Goal: Information Seeking & Learning: Learn about a topic

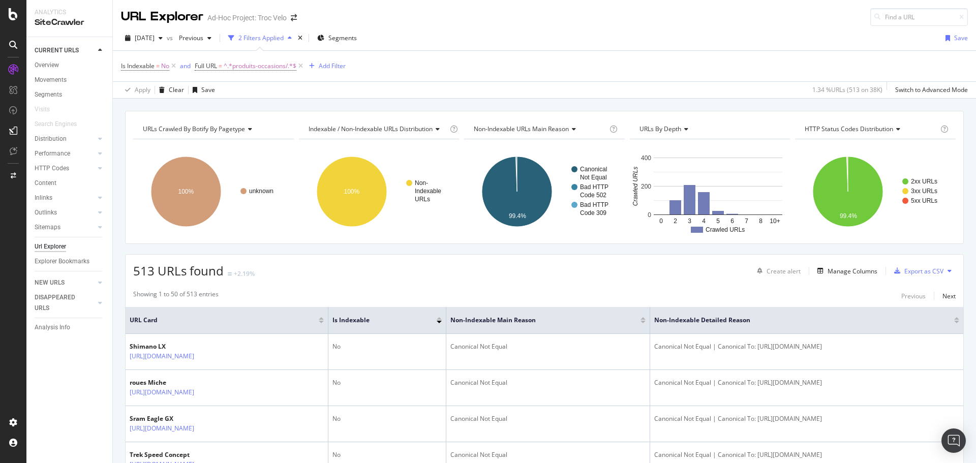
drag, startPoint x: 58, startPoint y: 244, endPoint x: 93, endPoint y: 241, distance: 34.7
click at [58, 244] on div "Url Explorer" at bounding box center [51, 246] width 32 height 11
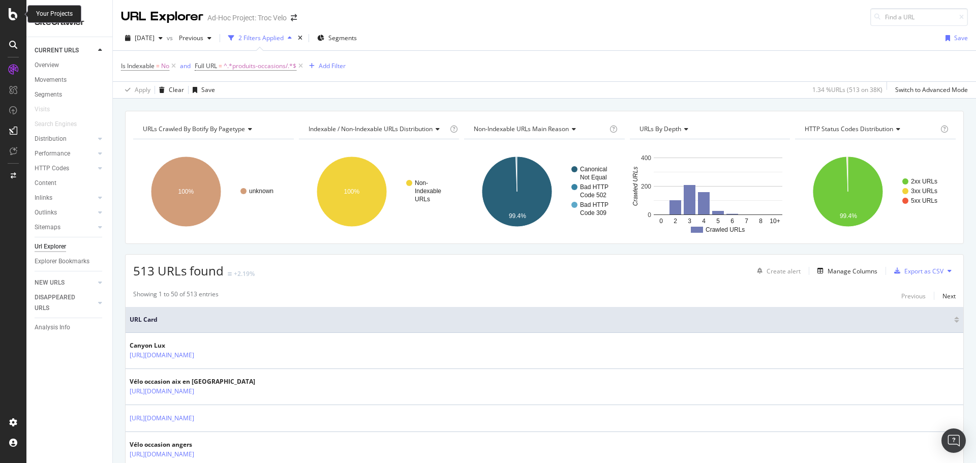
click at [12, 14] on icon at bounding box center [13, 14] width 9 height 12
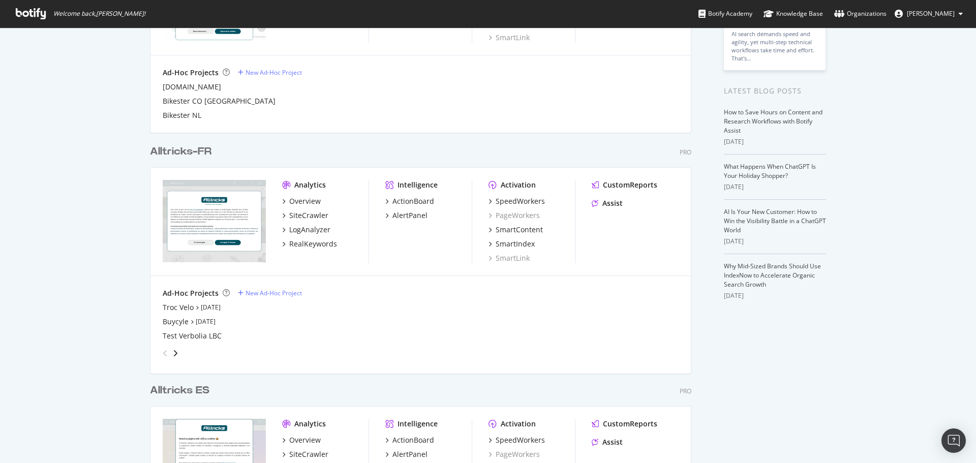
scroll to position [254, 0]
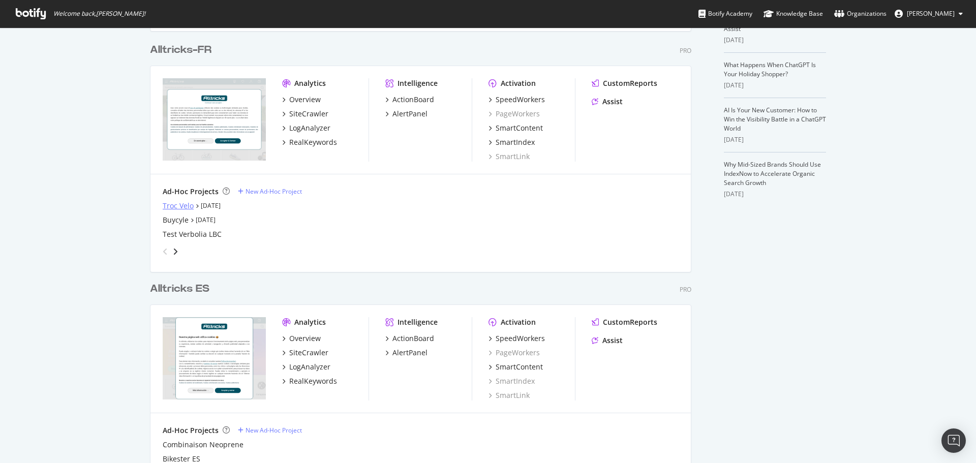
click at [180, 205] on div "Troc Velo" at bounding box center [178, 206] width 31 height 10
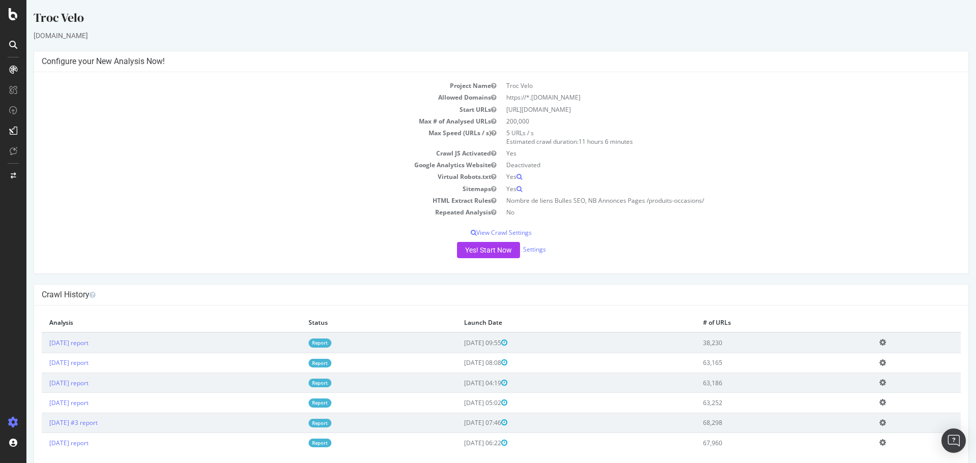
scroll to position [19, 0]
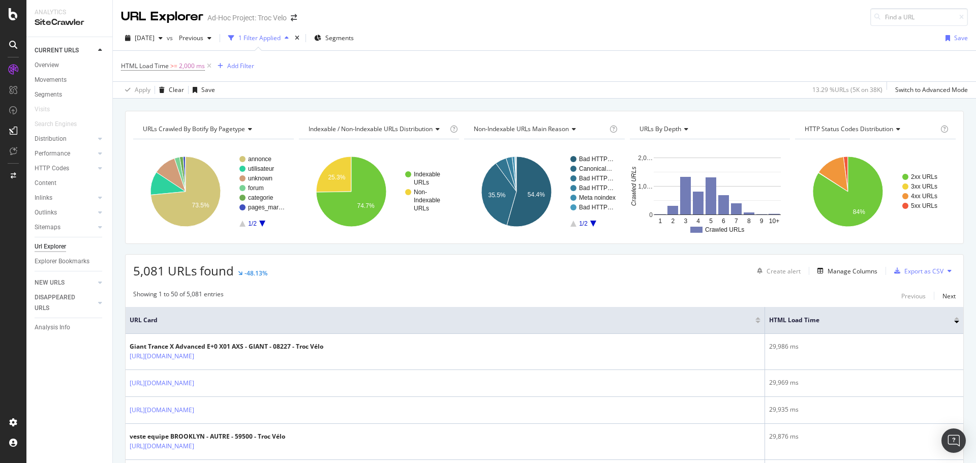
click at [15, 67] on icon at bounding box center [13, 70] width 10 height 10
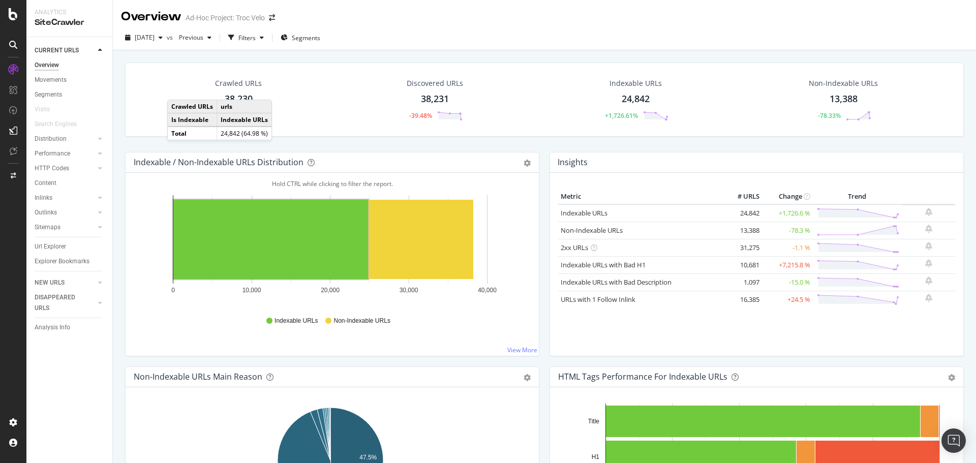
click at [360, 106] on div "Discovered URLs 38,231 -39.48%" at bounding box center [434, 99] width 197 height 53
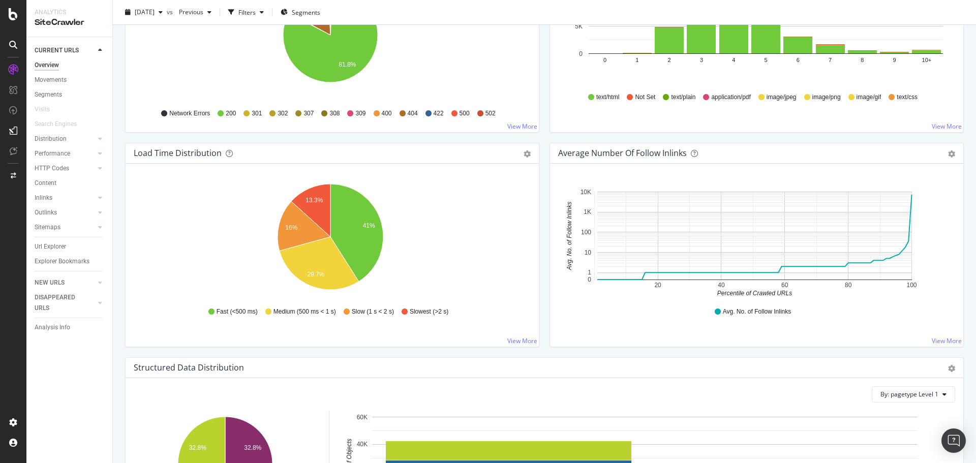
scroll to position [655, 0]
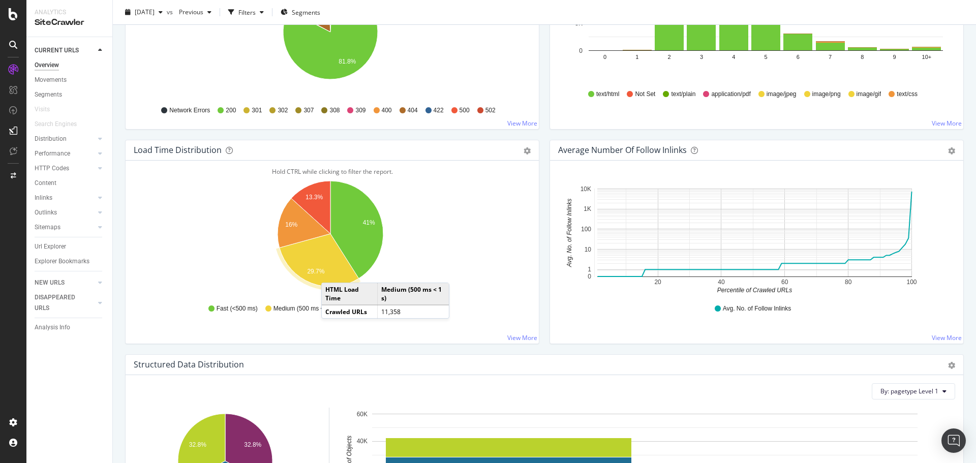
click at [331, 272] on icon "A chart." at bounding box center [318, 260] width 79 height 53
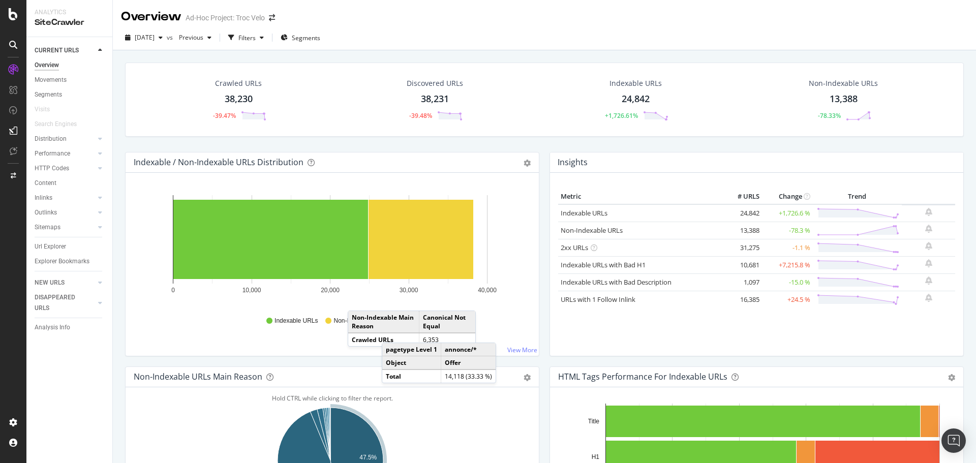
drag, startPoint x: 749, startPoint y: 34, endPoint x: 729, endPoint y: 50, distance: 26.4
click at [749, 33] on div "[DATE] vs Previous Filters Segments" at bounding box center [544, 39] width 863 height 20
click at [523, 107] on div "Discovered URLs 38,231 -39.48%" at bounding box center [434, 99] width 197 height 53
click at [538, 134] on div "Crawled URLs 38,230 -39.47% Discovered URLs 38,231 -39.48% Indexable URLs 24,84…" at bounding box center [544, 99] width 838 height 74
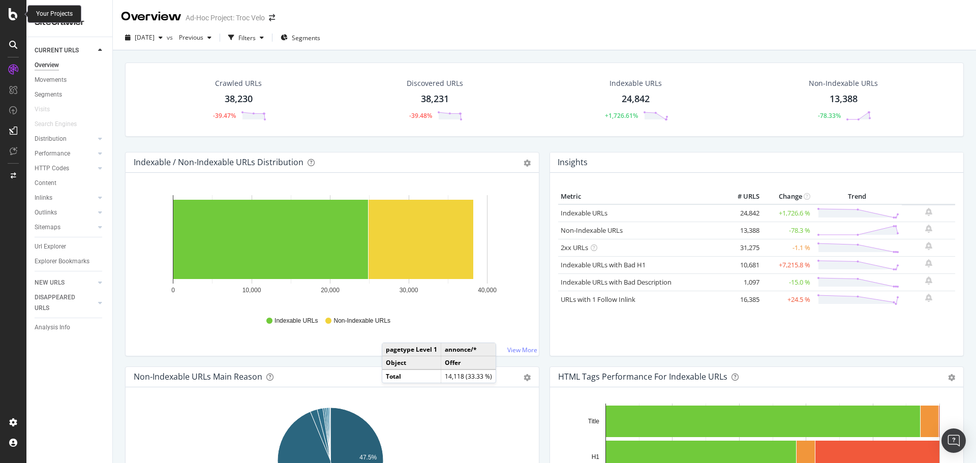
click at [9, 12] on icon at bounding box center [13, 14] width 9 height 12
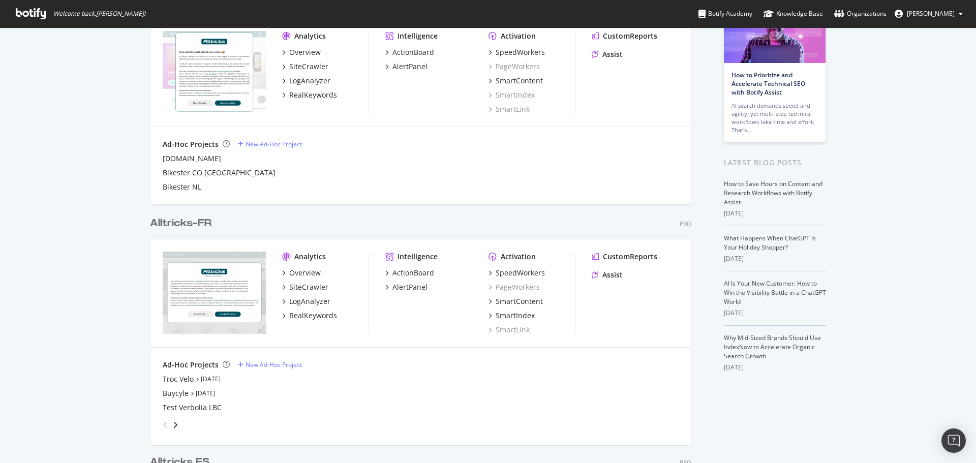
scroll to position [203, 0]
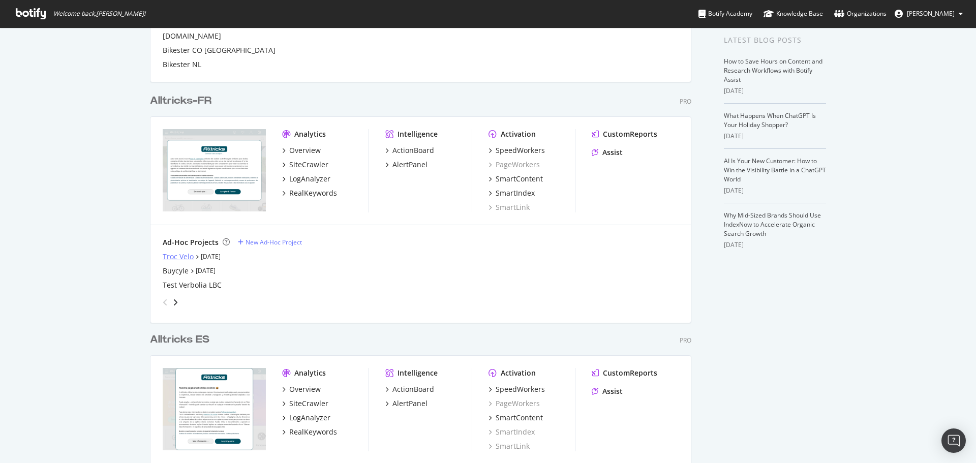
click at [178, 261] on div "Troc Velo" at bounding box center [178, 257] width 31 height 10
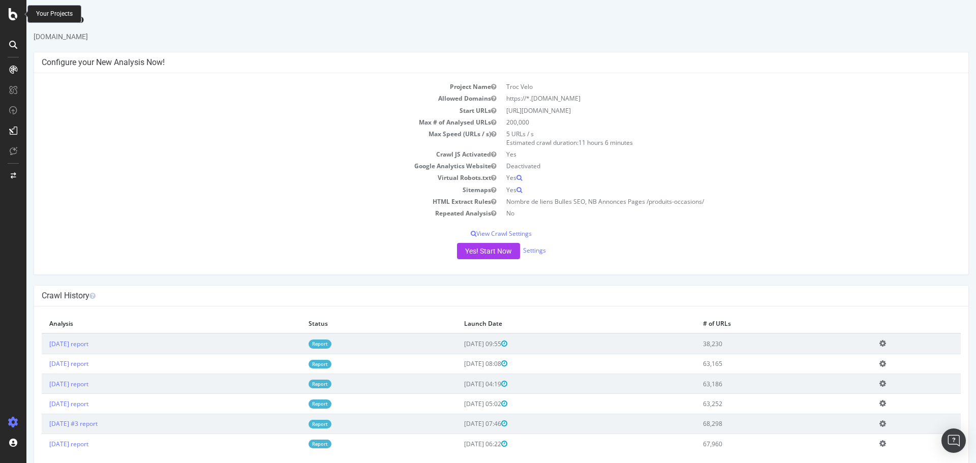
click at [14, 14] on icon at bounding box center [13, 14] width 9 height 12
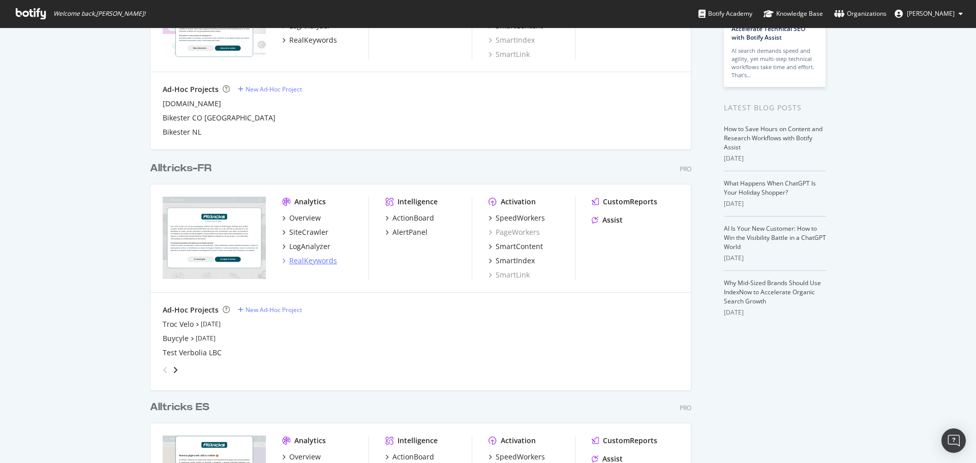
scroll to position [152, 0]
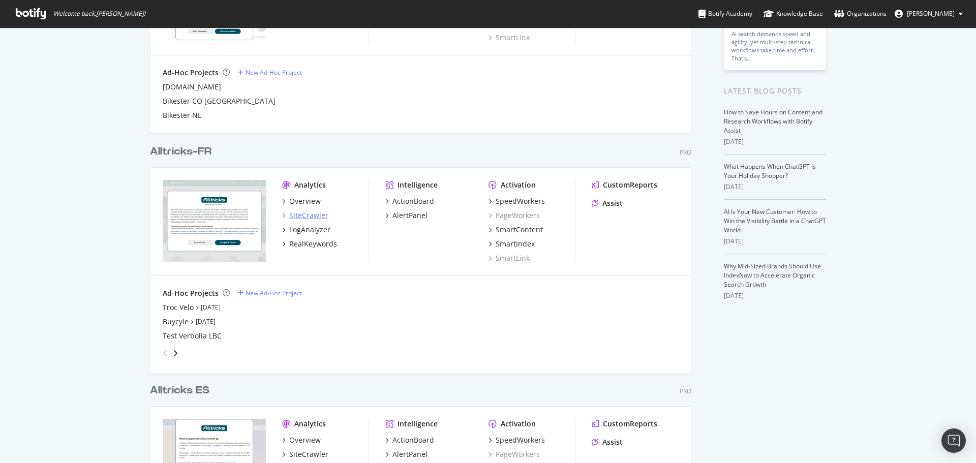
click at [307, 217] on div "SiteCrawler" at bounding box center [308, 215] width 39 height 10
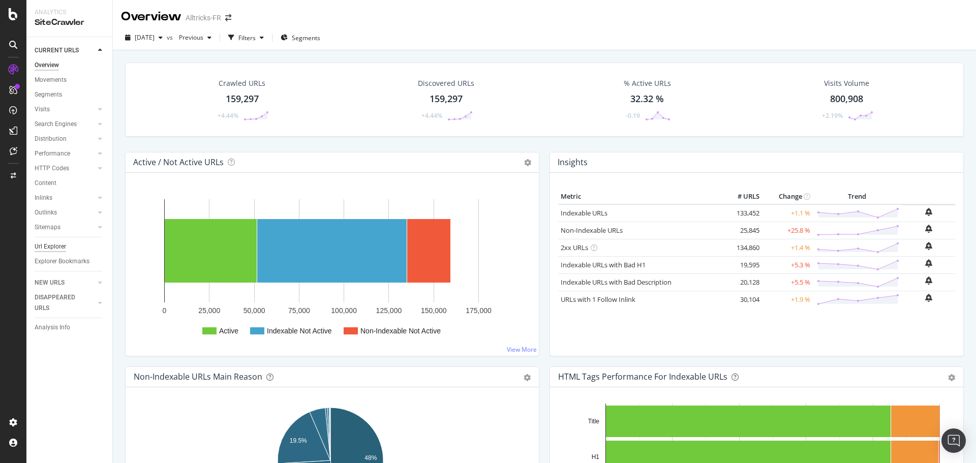
click at [47, 243] on div "Url Explorer" at bounding box center [51, 246] width 32 height 11
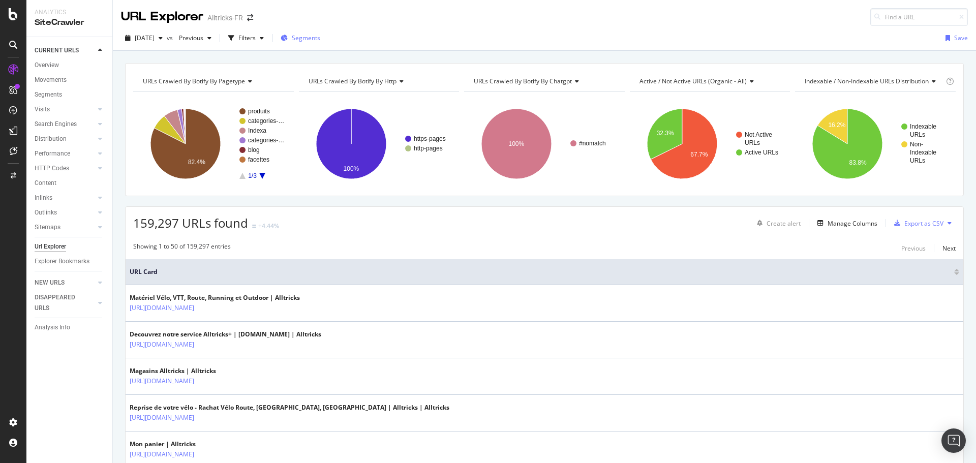
click at [308, 34] on div "Segments" at bounding box center [300, 38] width 40 height 9
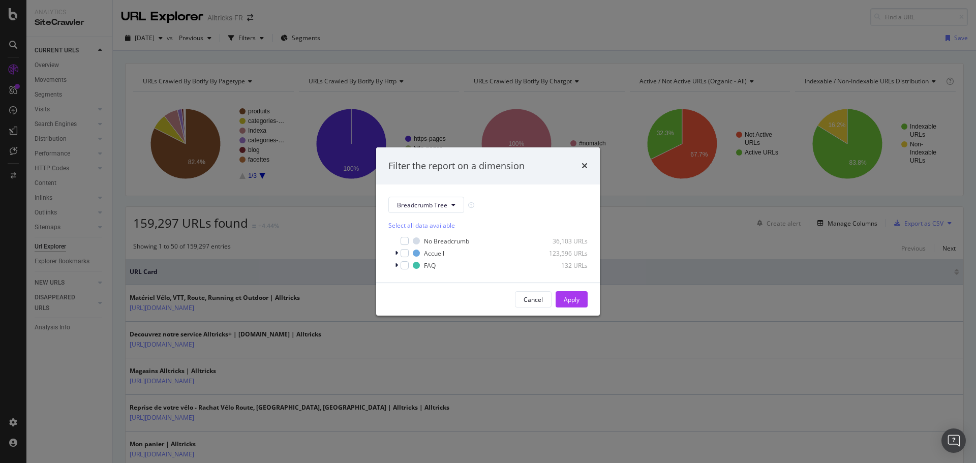
drag, startPoint x: 366, startPoint y: 50, endPoint x: 261, endPoint y: 47, distance: 105.2
click at [365, 50] on div "Filter the report on a dimension Breadcrumb Tree Select all data available No B…" at bounding box center [488, 231] width 976 height 463
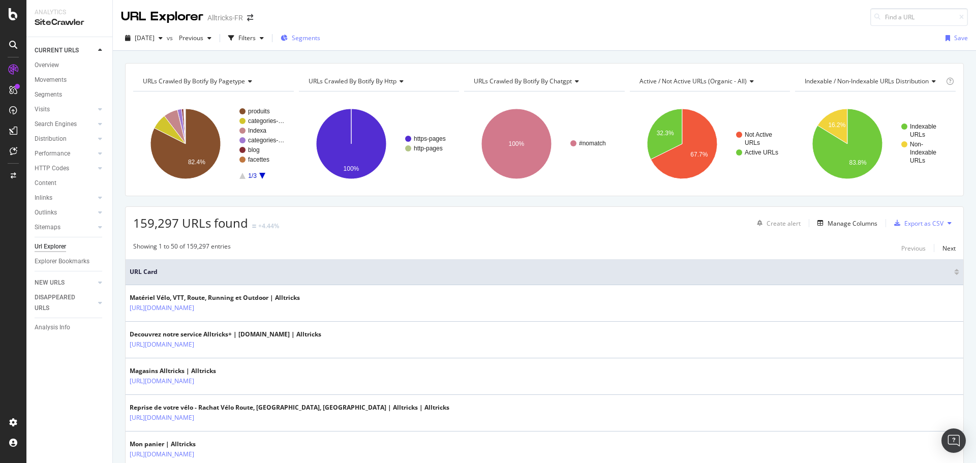
click at [320, 40] on span "Segments" at bounding box center [306, 38] width 28 height 9
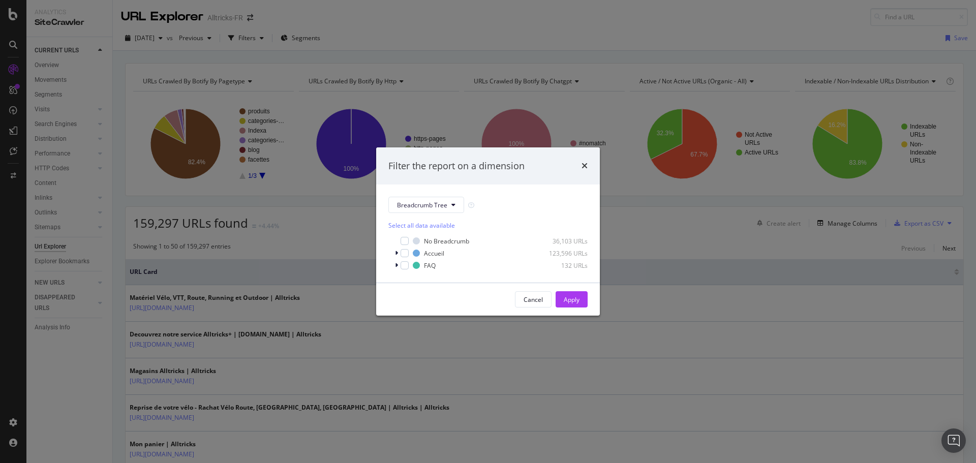
click at [417, 135] on div "Filter the report on a dimension Breadcrumb Tree Select all data available No B…" at bounding box center [488, 231] width 976 height 463
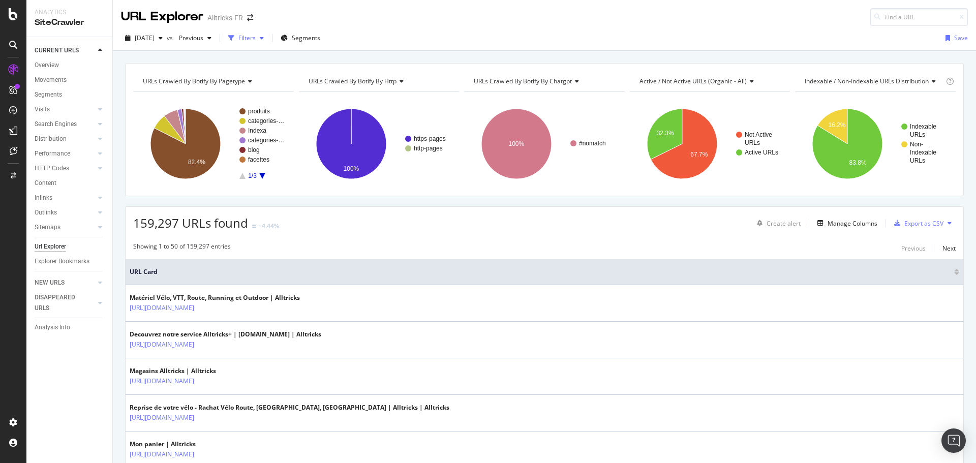
click at [238, 36] on div "button" at bounding box center [231, 38] width 14 height 14
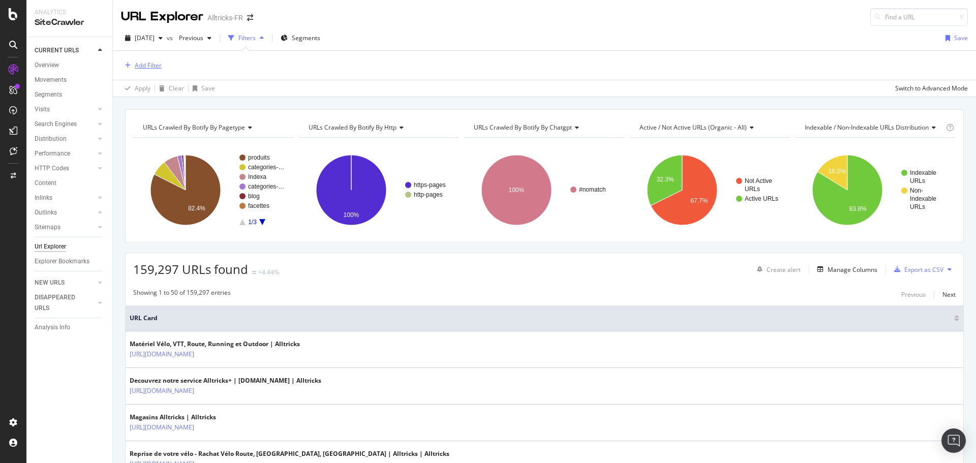
click at [144, 62] on div "Add Filter" at bounding box center [148, 65] width 27 height 9
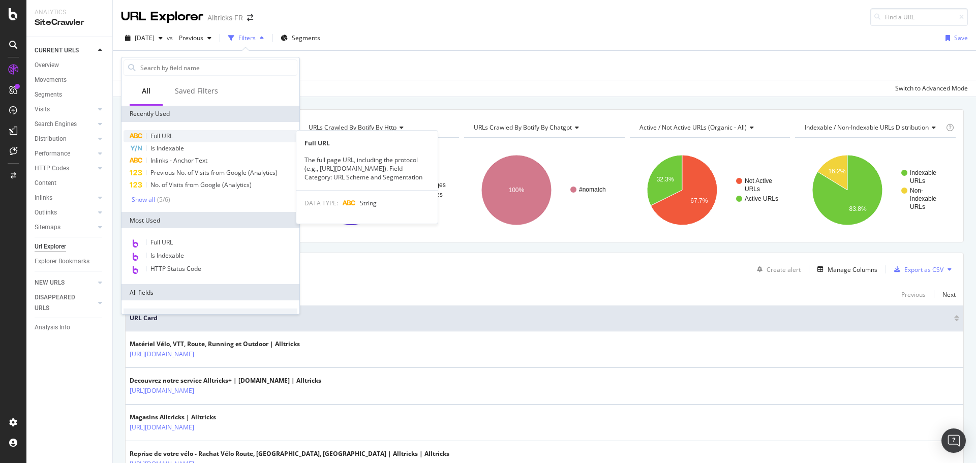
click at [169, 137] on span "Full URL" at bounding box center [161, 136] width 22 height 9
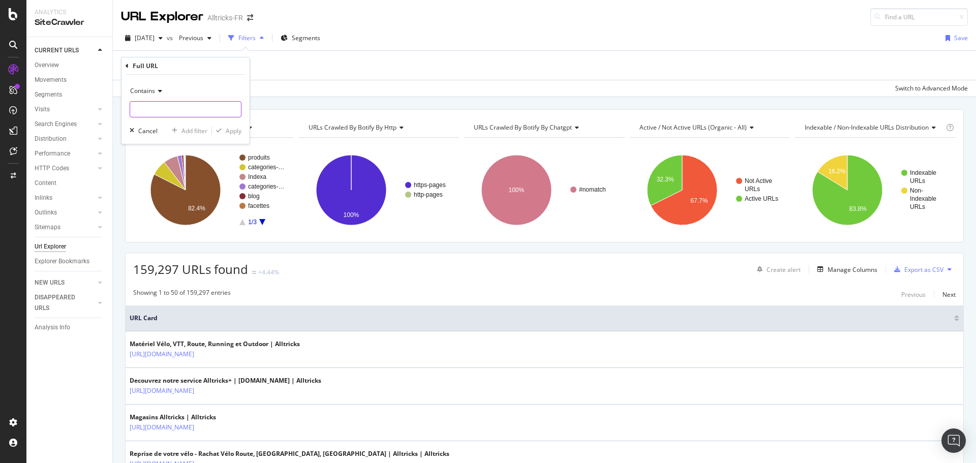
click at [160, 110] on input "text" at bounding box center [185, 109] width 111 height 16
type input "24"
click at [222, 123] on div "Contains 24 Cancel Add filter Apply" at bounding box center [185, 109] width 128 height 69
click at [225, 129] on div "button" at bounding box center [219, 131] width 14 height 6
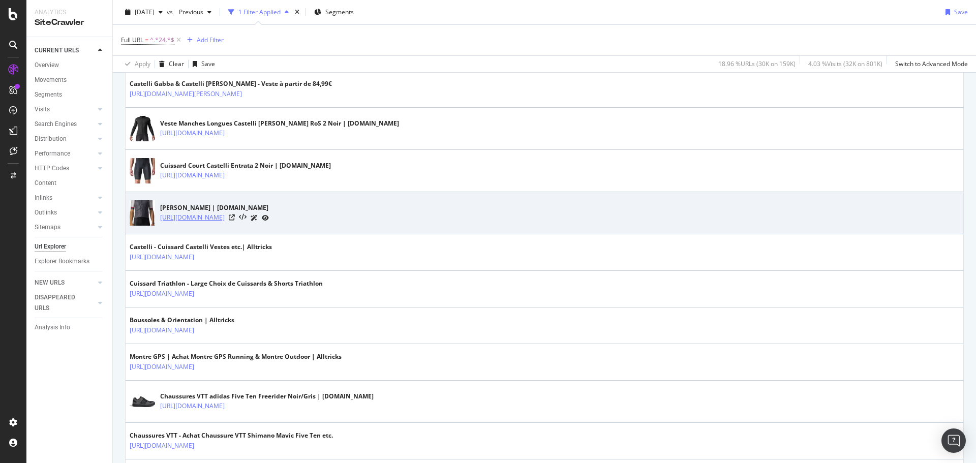
scroll to position [457, 0]
